Goal: Task Accomplishment & Management: Use online tool/utility

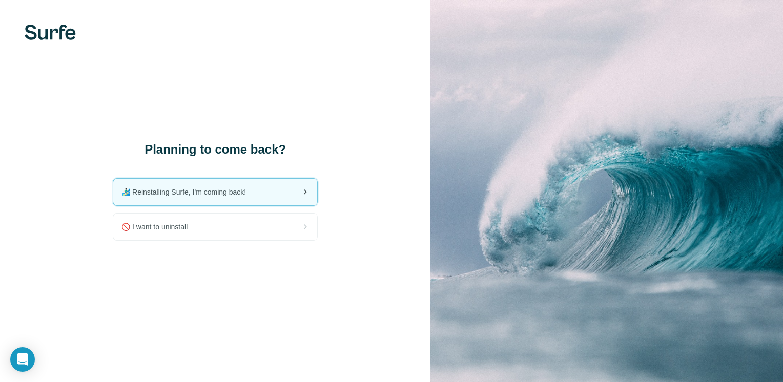
click at [256, 196] on div "🏄🏻‍♂️ Reinstalling Surfe, I'm coming back!" at bounding box center [215, 192] width 204 height 27
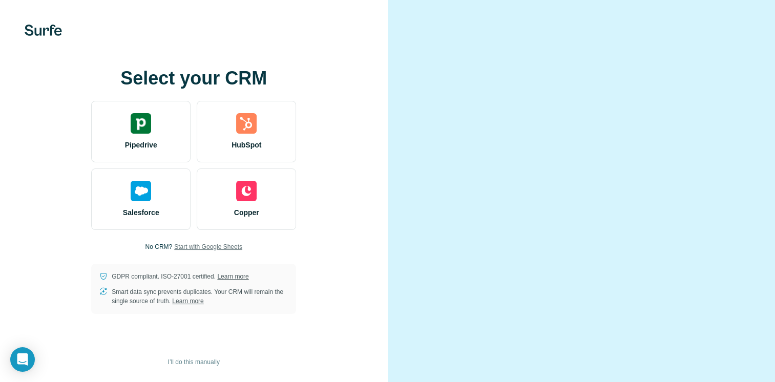
click at [234, 252] on span "Start with Google Sheets" at bounding box center [208, 246] width 68 height 9
